Goal: Navigation & Orientation: Find specific page/section

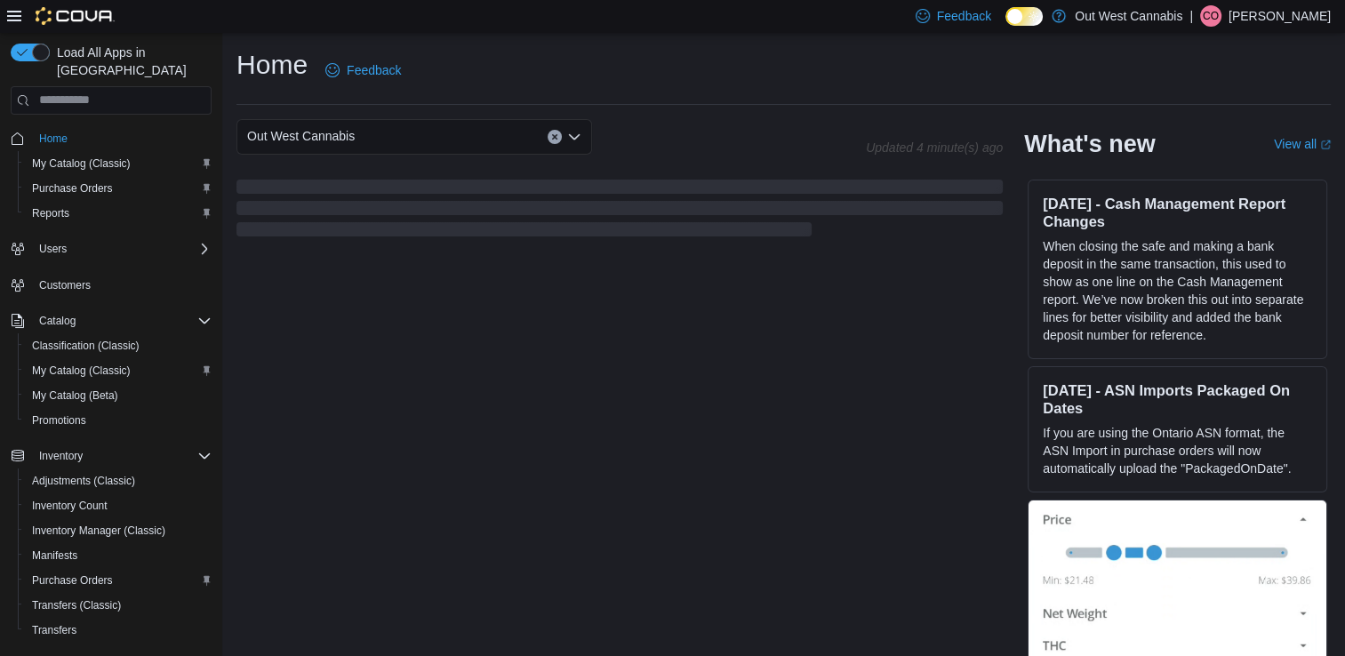
click at [602, 308] on div "Out West Cannabis Updated 4 minute(s) ago What's new View all (opens in a new t…" at bounding box center [784, 393] width 1095 height 549
